Goal: Task Accomplishment & Management: Manage account settings

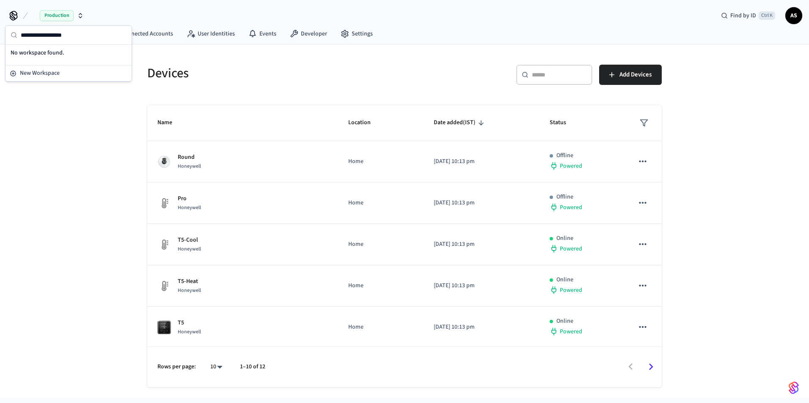
click at [48, 13] on span "Production" at bounding box center [57, 15] width 34 height 11
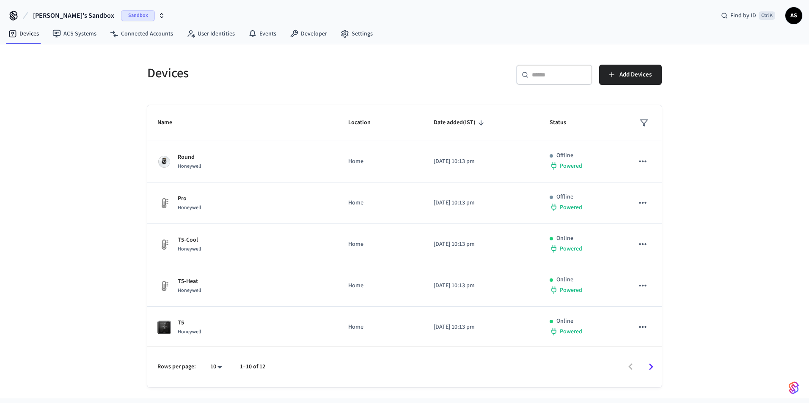
click at [48, 13] on span "[PERSON_NAME]'s Sandbox" at bounding box center [73, 16] width 81 height 10
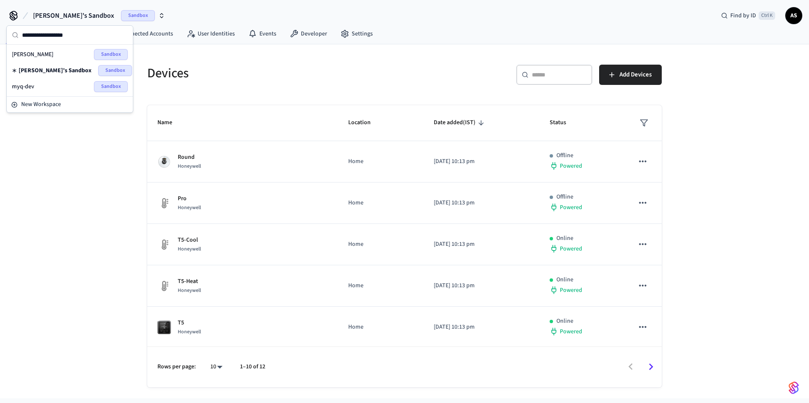
click at [49, 84] on div "myq-dev Sandbox" at bounding box center [70, 86] width 116 height 11
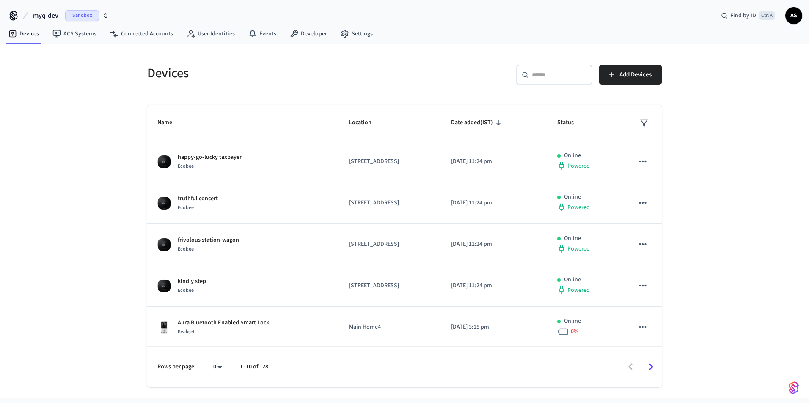
click at [548, 75] on input "text" at bounding box center [559, 75] width 55 height 8
paste input "**********"
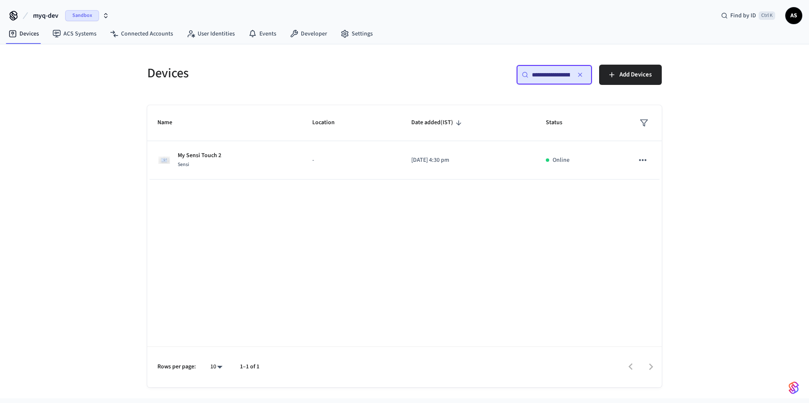
scroll to position [0, 64]
type input "**********"
click at [347, 139] on th "Location" at bounding box center [351, 123] width 99 height 36
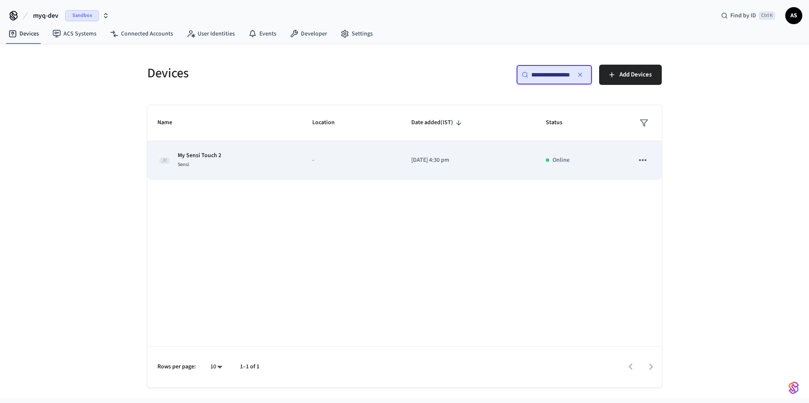
scroll to position [0, 0]
click at [348, 144] on td "-" at bounding box center [351, 160] width 99 height 38
click at [339, 149] on td "-" at bounding box center [351, 160] width 99 height 38
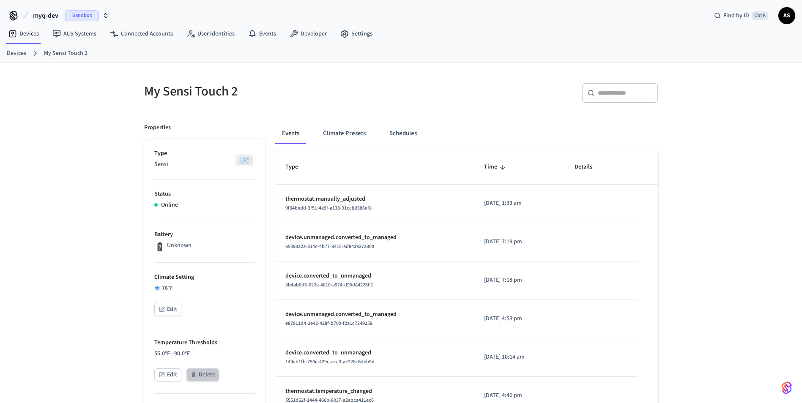
click at [202, 376] on button "Delete" at bounding box center [203, 375] width 33 height 13
click at [208, 372] on div "Edit" at bounding box center [204, 376] width 101 height 15
click at [349, 132] on button "Climate Presets" at bounding box center [344, 134] width 56 height 20
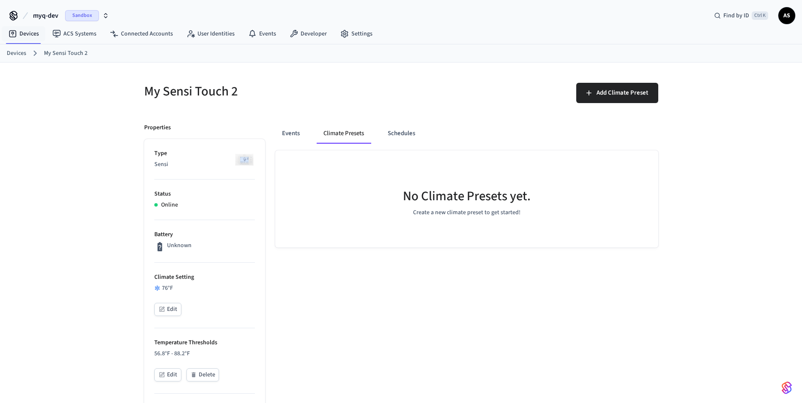
click at [47, 22] on button "myq-dev Sandbox" at bounding box center [70, 16] width 81 height 18
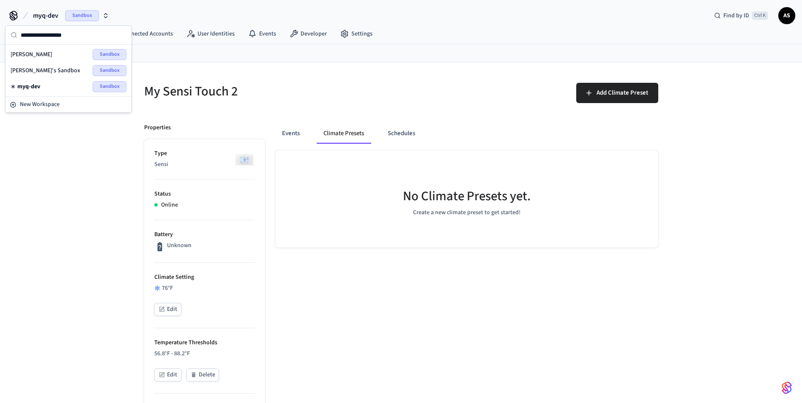
click at [49, 81] on div "myq-dev Sandbox" at bounding box center [68, 87] width 123 height 16
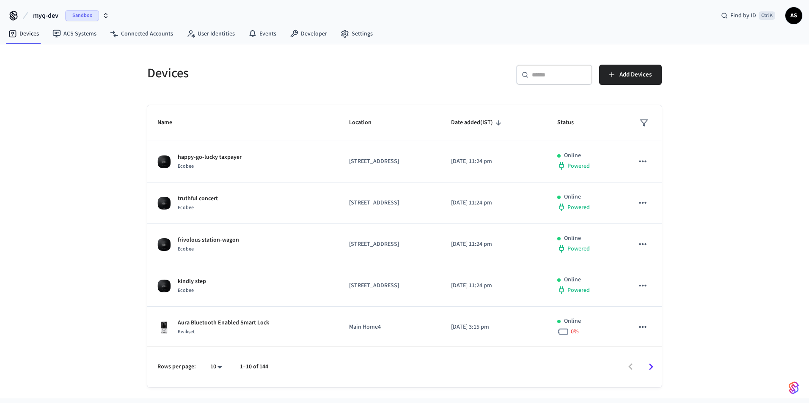
click at [554, 80] on div "​ ​" at bounding box center [554, 75] width 76 height 20
paste input "**********"
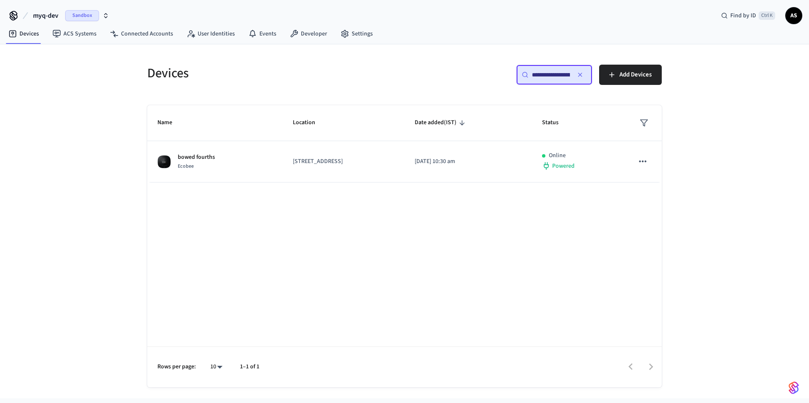
scroll to position [0, 64]
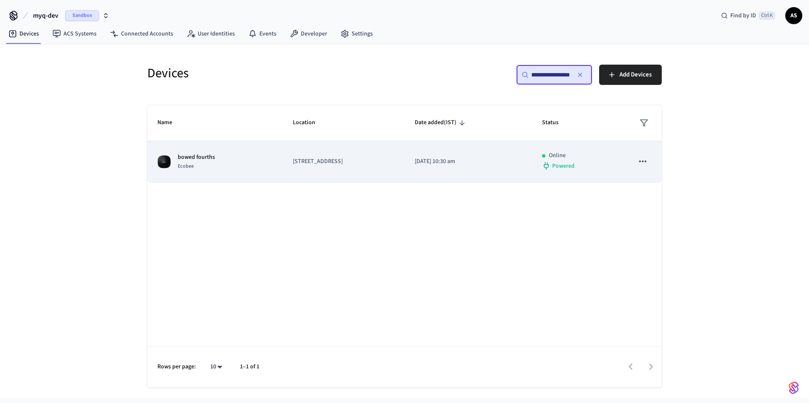
type input "**********"
click at [394, 165] on p "[STREET_ADDRESS]" at bounding box center [344, 161] width 102 height 9
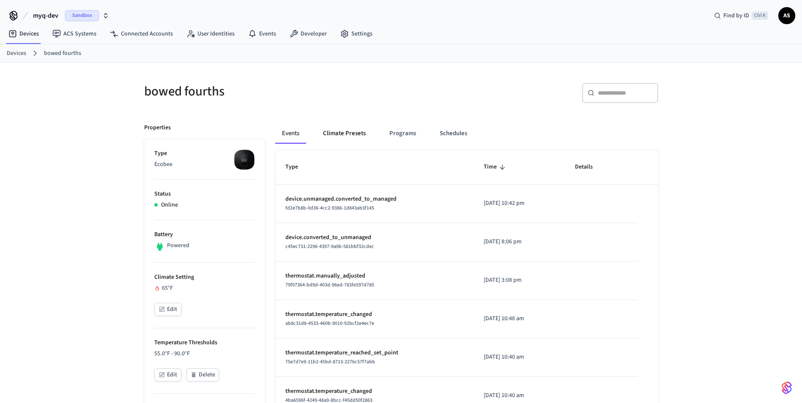
click at [349, 128] on button "Climate Presets" at bounding box center [344, 134] width 56 height 20
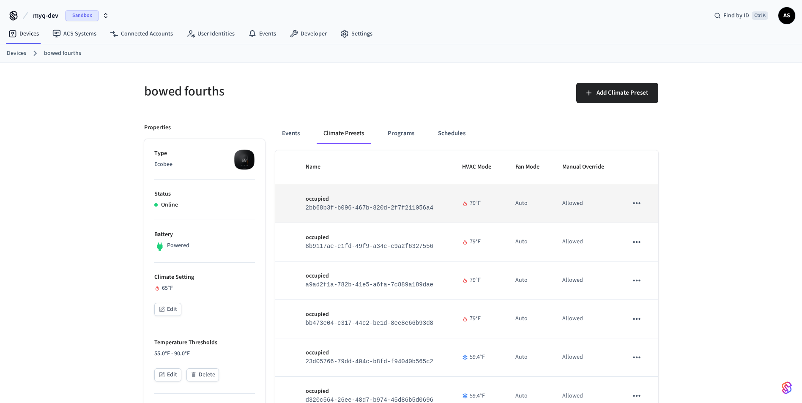
click at [338, 205] on code "2bb68b3f-b096-467b-820d-2f7f211056a4" at bounding box center [370, 208] width 128 height 7
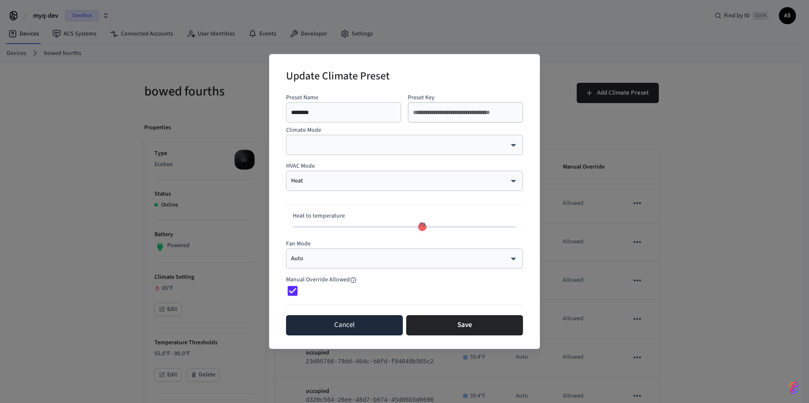
click at [365, 316] on button "Cancel" at bounding box center [344, 326] width 117 height 20
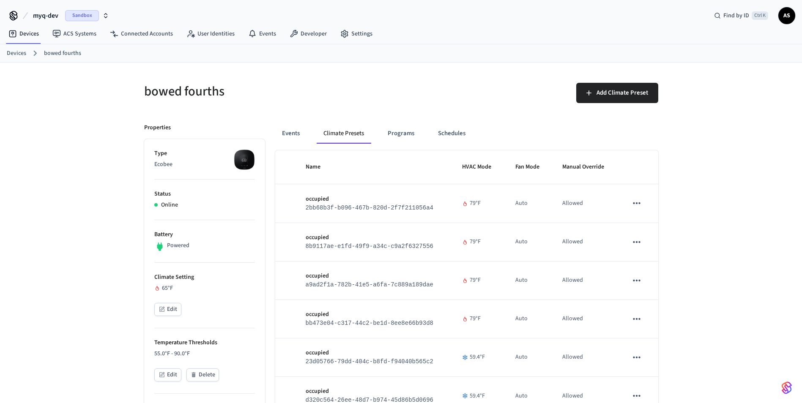
click at [33, 34] on link "Devices" at bounding box center [24, 33] width 44 height 15
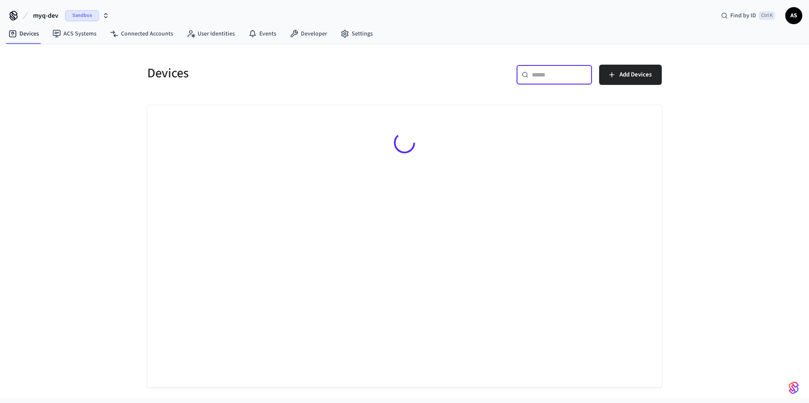
click at [549, 72] on input "text" at bounding box center [559, 75] width 55 height 8
paste input "**********"
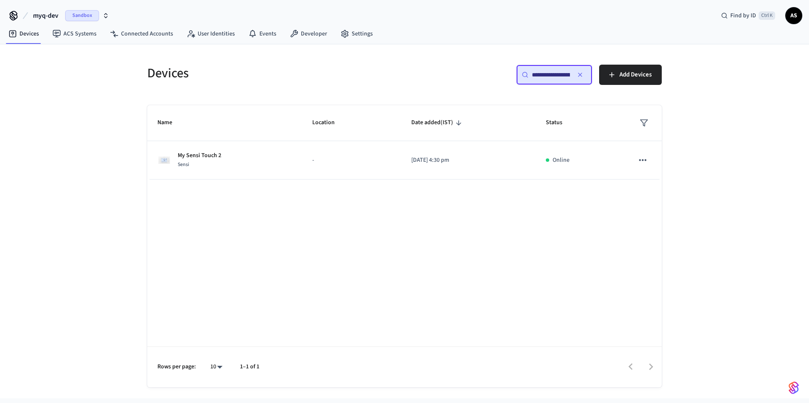
scroll to position [0, 64]
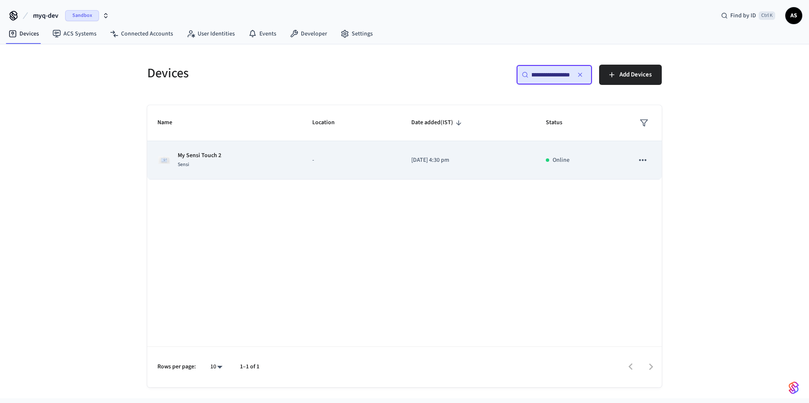
type input "**********"
click at [313, 165] on td "-" at bounding box center [351, 160] width 99 height 38
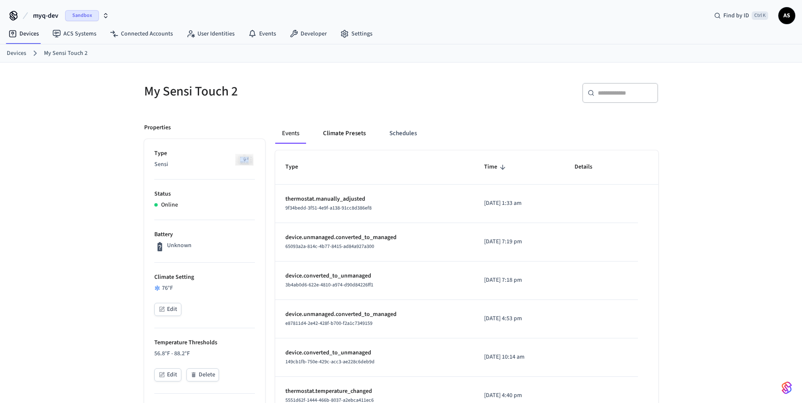
click at [335, 129] on button "Climate Presets" at bounding box center [344, 134] width 56 height 20
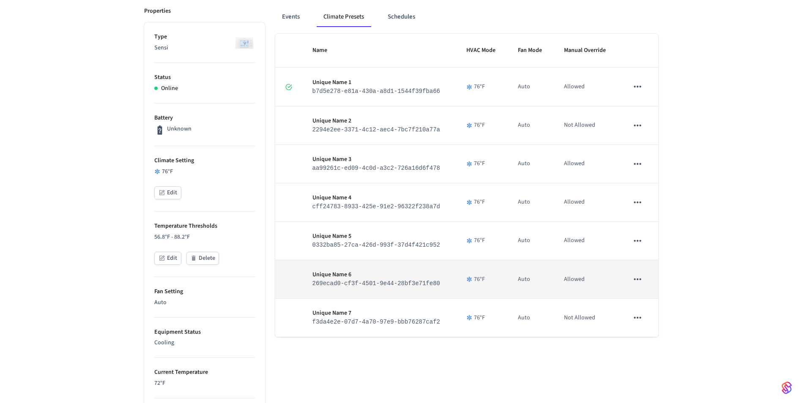
scroll to position [127, 0]
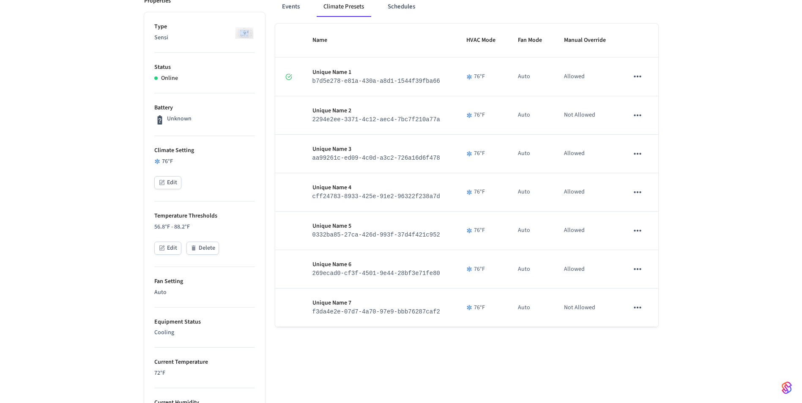
click at [421, 381] on div "Name HVAC Mode Fan Mode Manual Override Unique Name 1 b7d5e278-e81a-430a-a8d1-1…" at bounding box center [466, 340] width 383 height 633
